Goal: Information Seeking & Learning: Check status

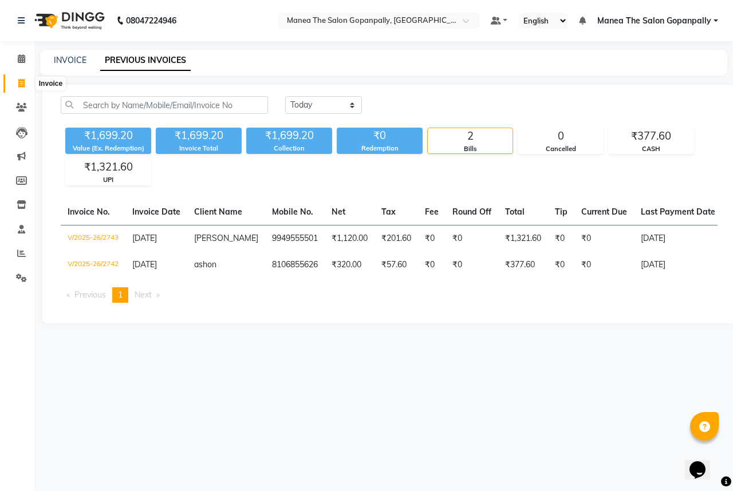
click at [18, 84] on icon at bounding box center [21, 83] width 6 height 9
select select "7027"
select select "service"
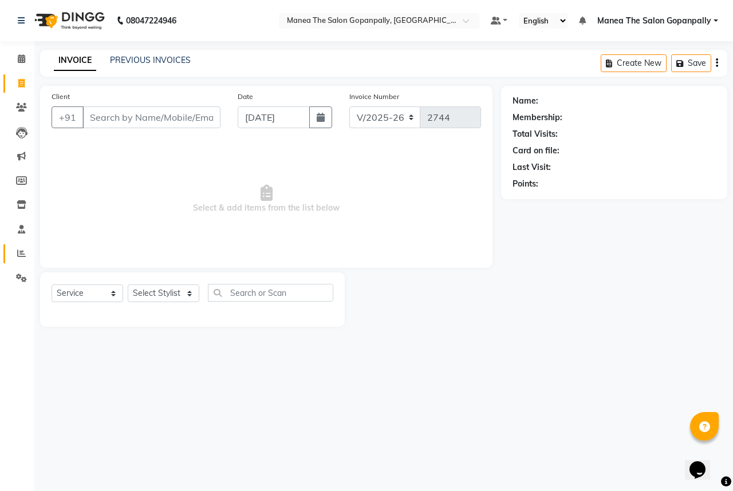
click at [21, 252] on icon at bounding box center [21, 253] width 9 height 9
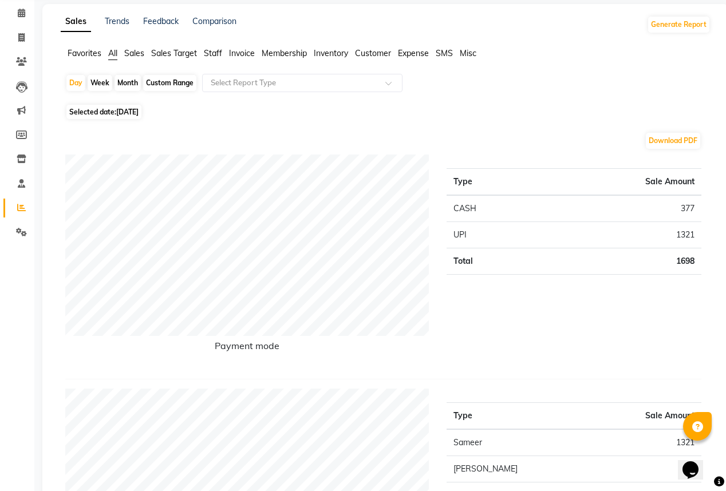
scroll to position [92, 0]
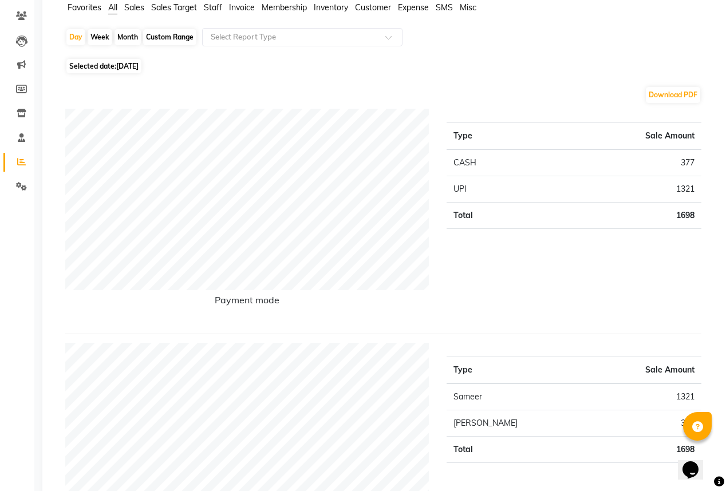
click at [121, 37] on div "Month" at bounding box center [127, 37] width 26 height 16
select select "9"
select select "2025"
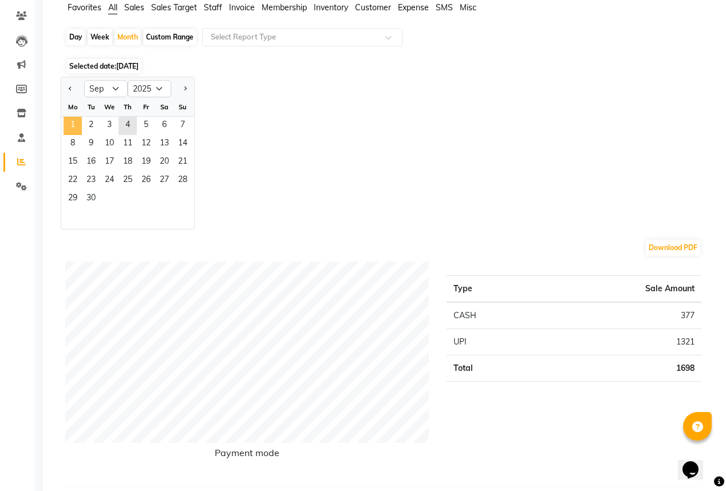
click at [71, 129] on span "1" at bounding box center [73, 126] width 18 height 18
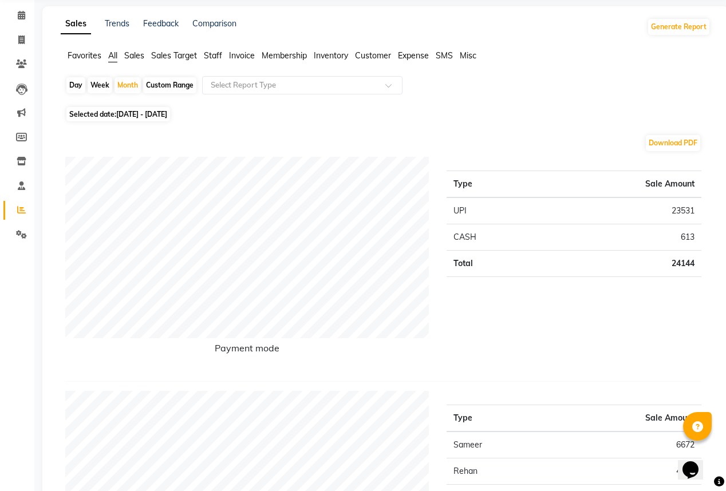
scroll to position [46, 0]
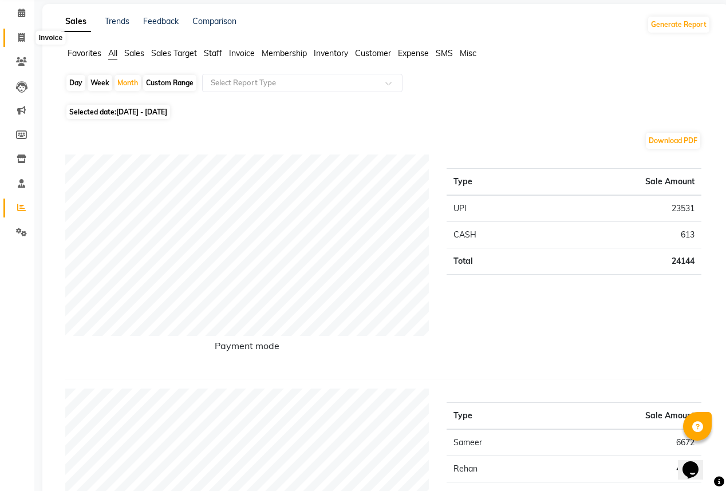
click at [14, 36] on span at bounding box center [21, 37] width 20 height 13
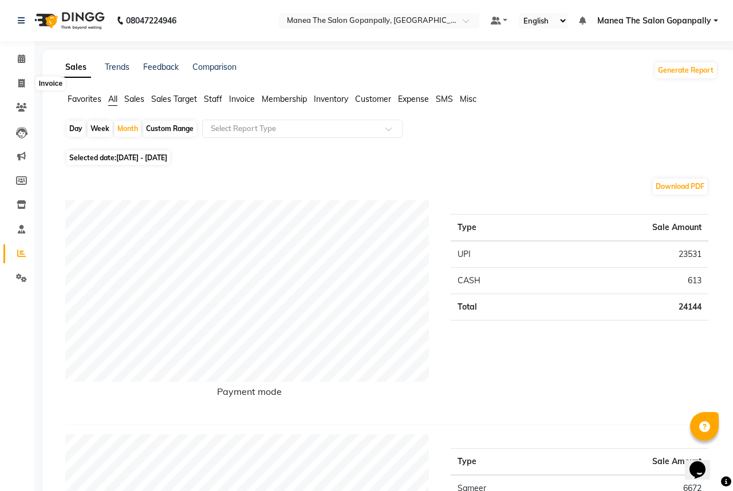
select select "7027"
select select "service"
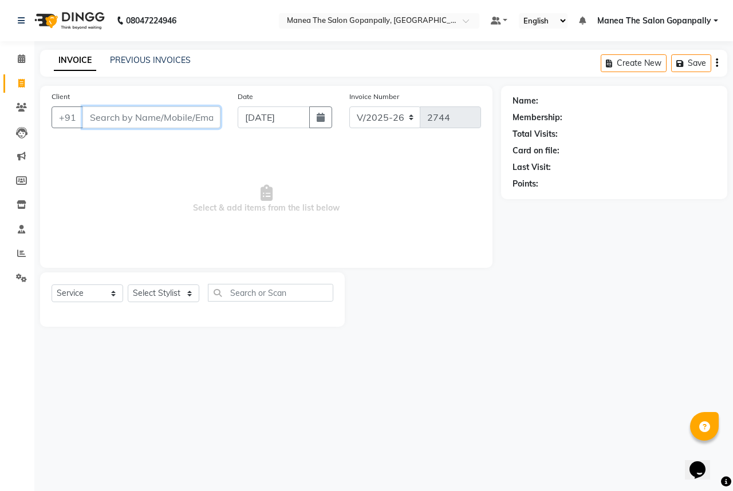
click at [144, 117] on input "Client" at bounding box center [151, 117] width 138 height 22
type input "l"
type input "1"
drag, startPoint x: 141, startPoint y: 133, endPoint x: 151, endPoint y: 110, distance: 25.4
click at [144, 128] on div "Client +91 1" at bounding box center [136, 113] width 186 height 47
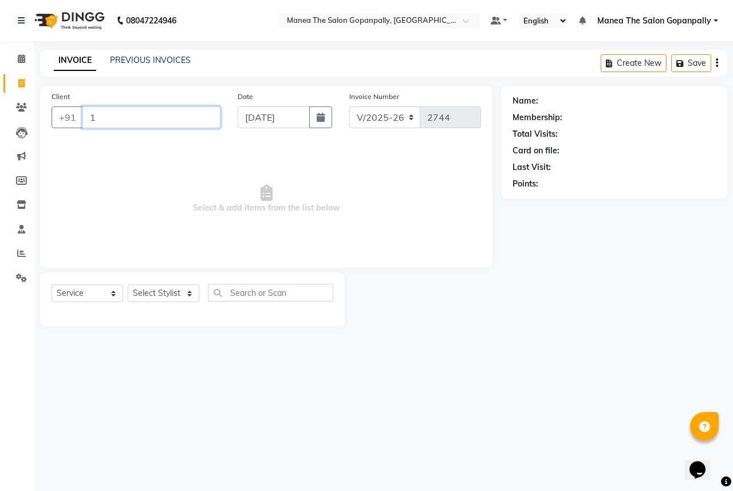
click at [151, 110] on input "1" at bounding box center [151, 117] width 138 height 22
type input "5....."
click at [17, 255] on icon at bounding box center [21, 253] width 9 height 9
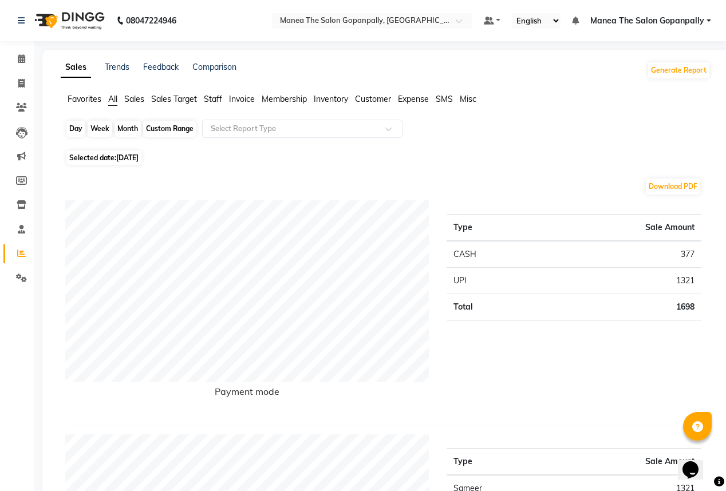
click at [76, 129] on div "Day" at bounding box center [75, 129] width 19 height 16
select select "9"
select select "2025"
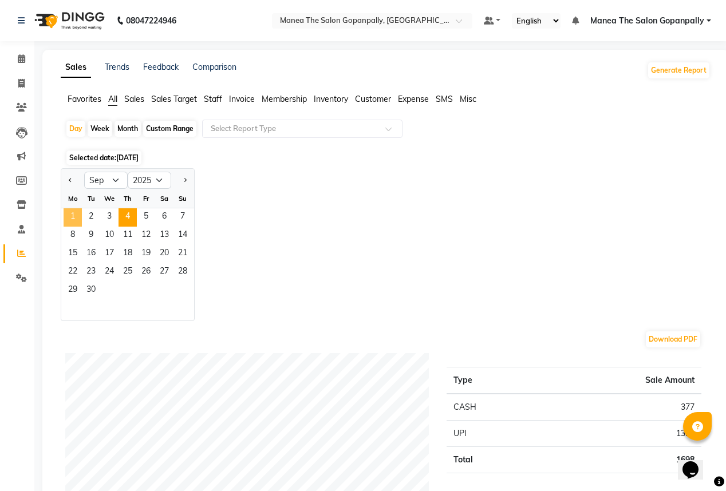
click at [70, 217] on span "1" at bounding box center [73, 217] width 18 height 18
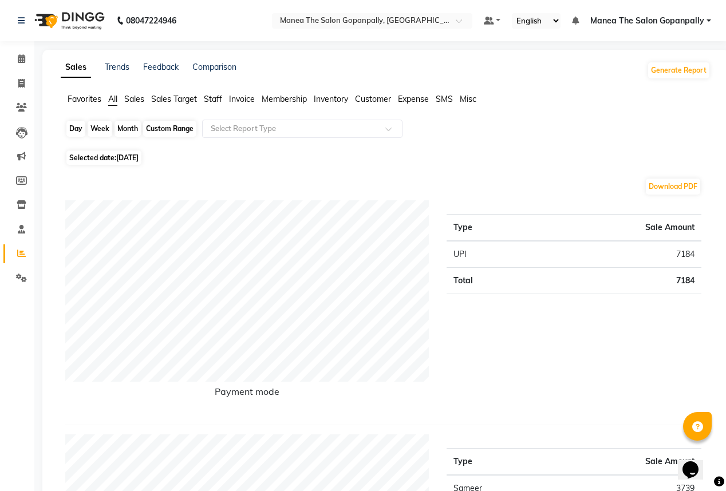
click at [77, 126] on div "Day" at bounding box center [75, 129] width 19 height 16
select select "9"
select select "2025"
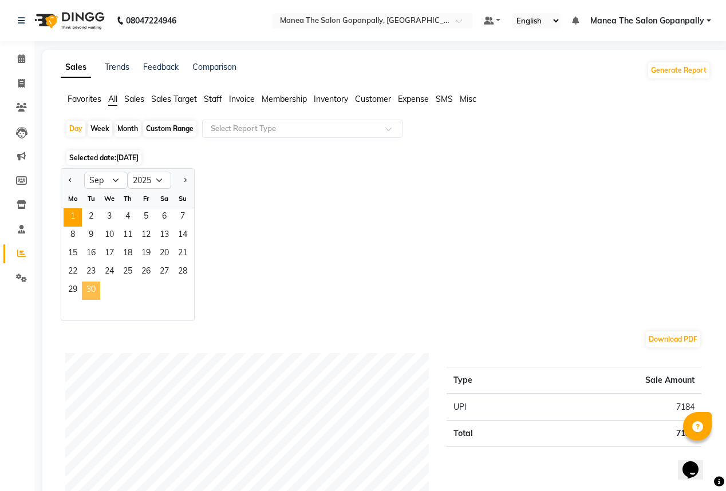
click at [89, 290] on span "30" at bounding box center [91, 291] width 18 height 18
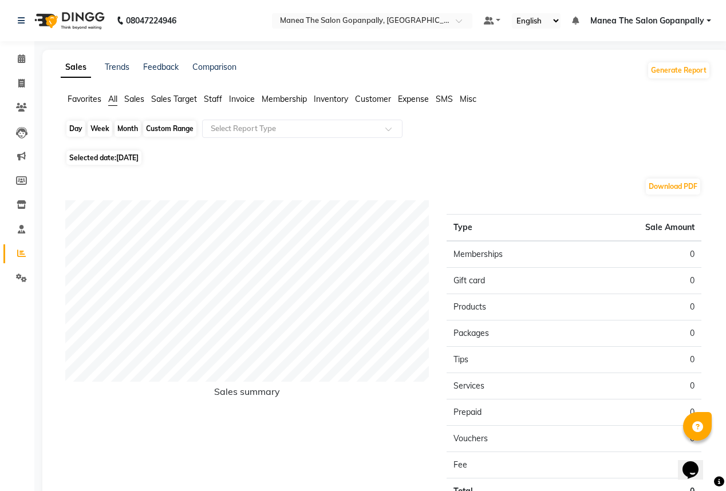
click at [74, 129] on div "Day" at bounding box center [75, 129] width 19 height 16
select select "9"
select select "2025"
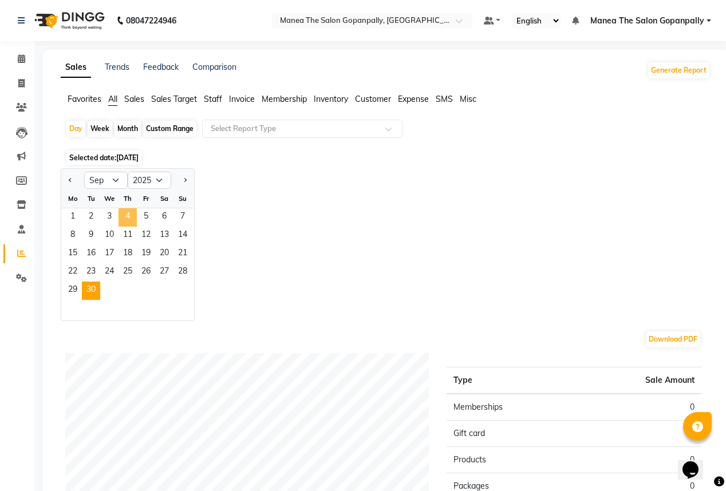
click at [126, 211] on span "4" at bounding box center [127, 217] width 18 height 18
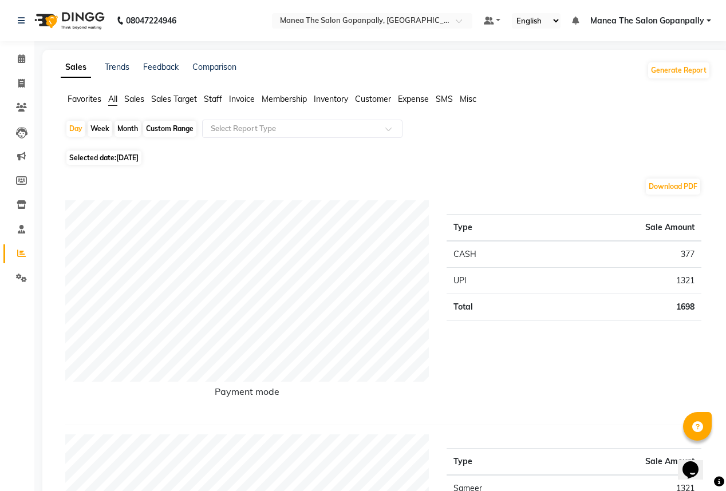
click at [106, 126] on div "Week" at bounding box center [100, 129] width 25 height 16
select select "9"
select select "2025"
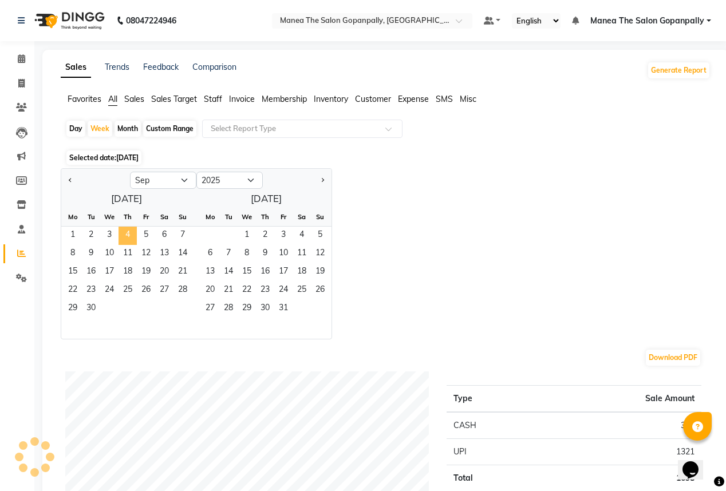
click at [128, 233] on span "4" at bounding box center [127, 236] width 18 height 18
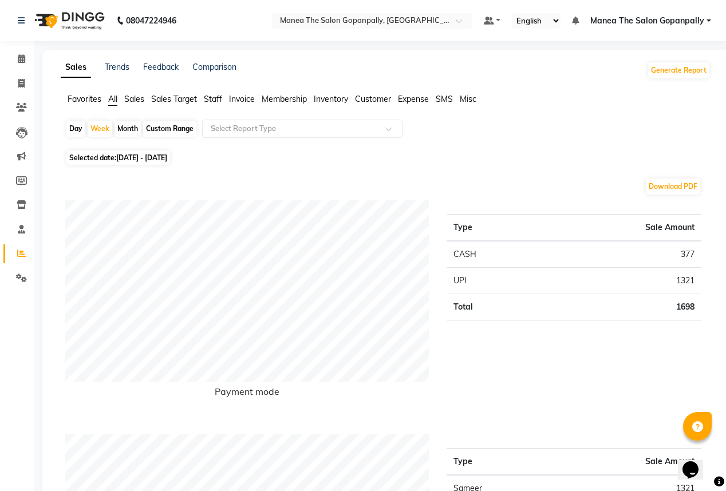
click at [78, 128] on div "Day" at bounding box center [75, 129] width 19 height 16
select select "9"
select select "2025"
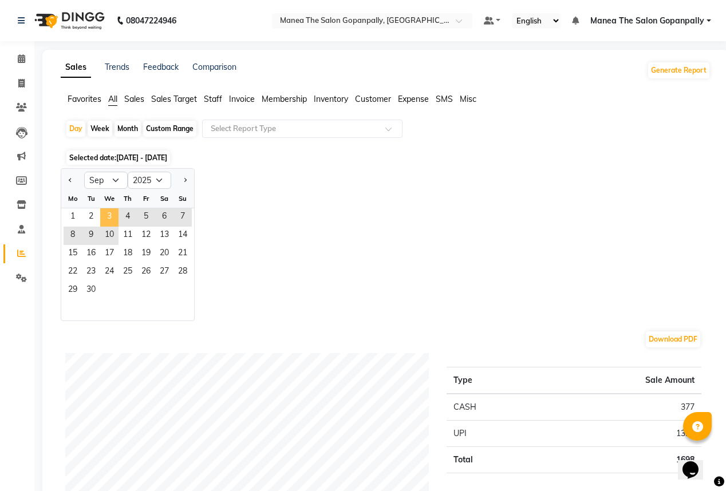
click at [106, 213] on span "3" at bounding box center [109, 217] width 18 height 18
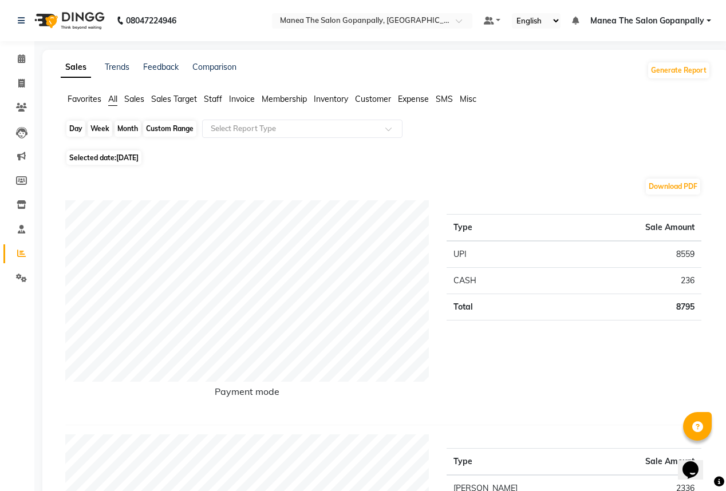
click at [77, 125] on div "Day" at bounding box center [75, 129] width 19 height 16
select select "9"
select select "2025"
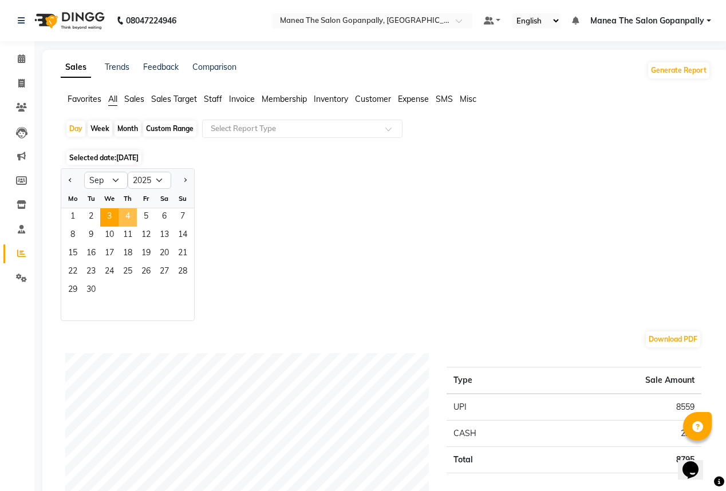
click at [126, 215] on span "4" at bounding box center [127, 217] width 18 height 18
